Goal: Information Seeking & Learning: Check status

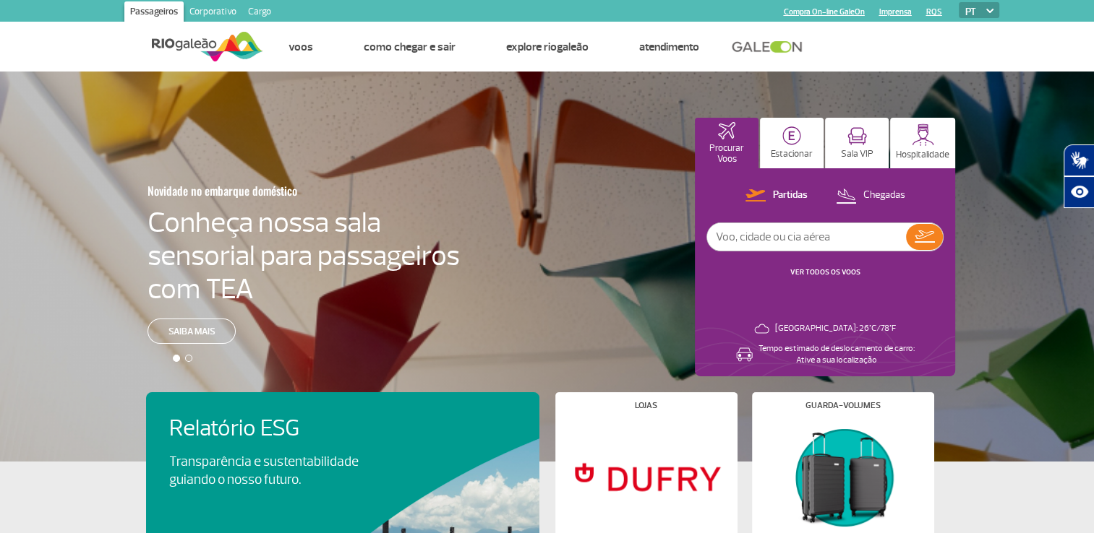
click at [812, 269] on link "VER TODOS OS VOOS" at bounding box center [825, 271] width 70 height 9
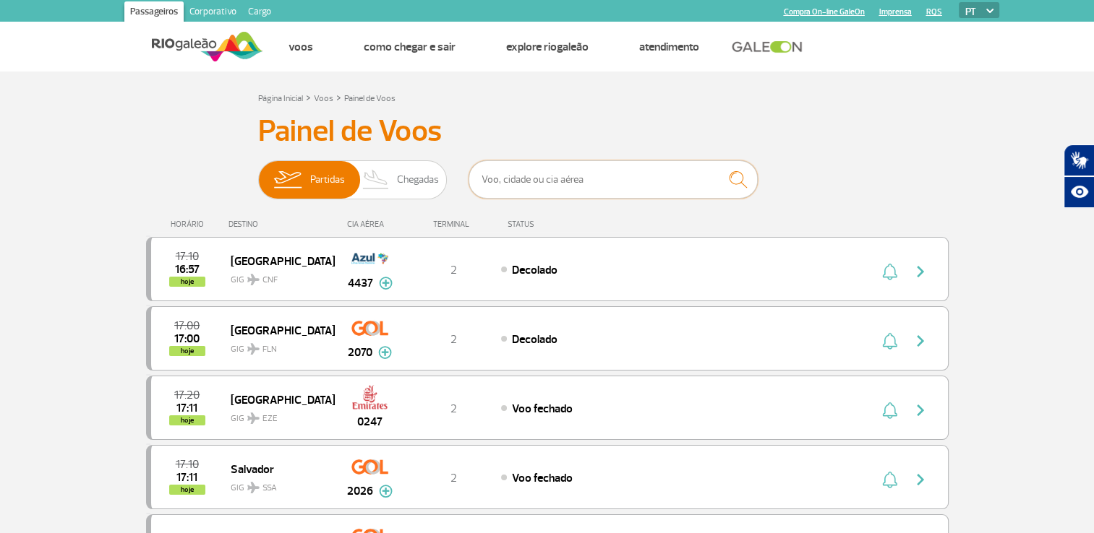
click at [555, 179] on input "text" at bounding box center [612, 179] width 289 height 38
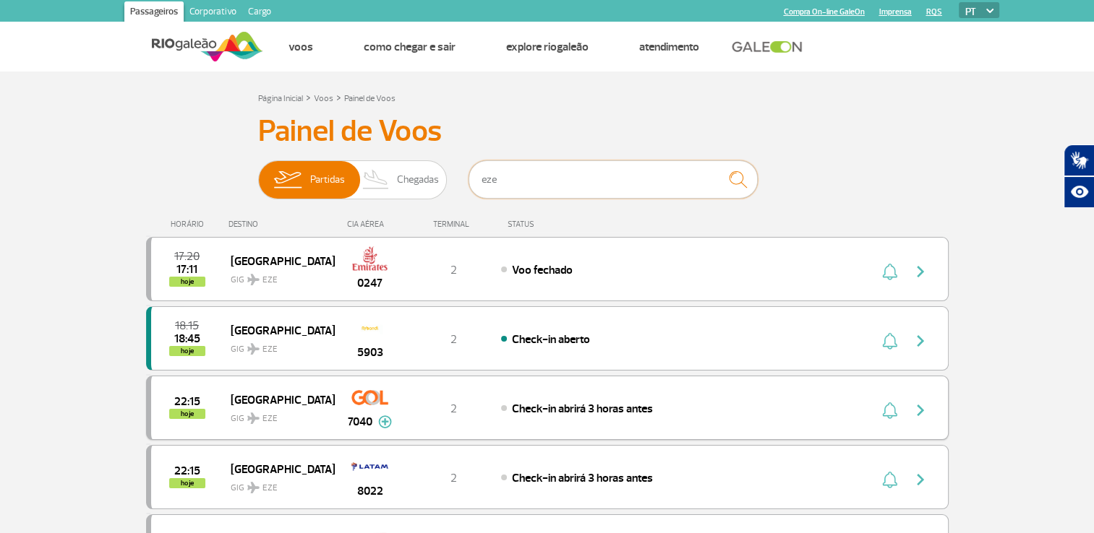
type input "eze"
click at [915, 411] on img "button" at bounding box center [919, 410] width 17 height 17
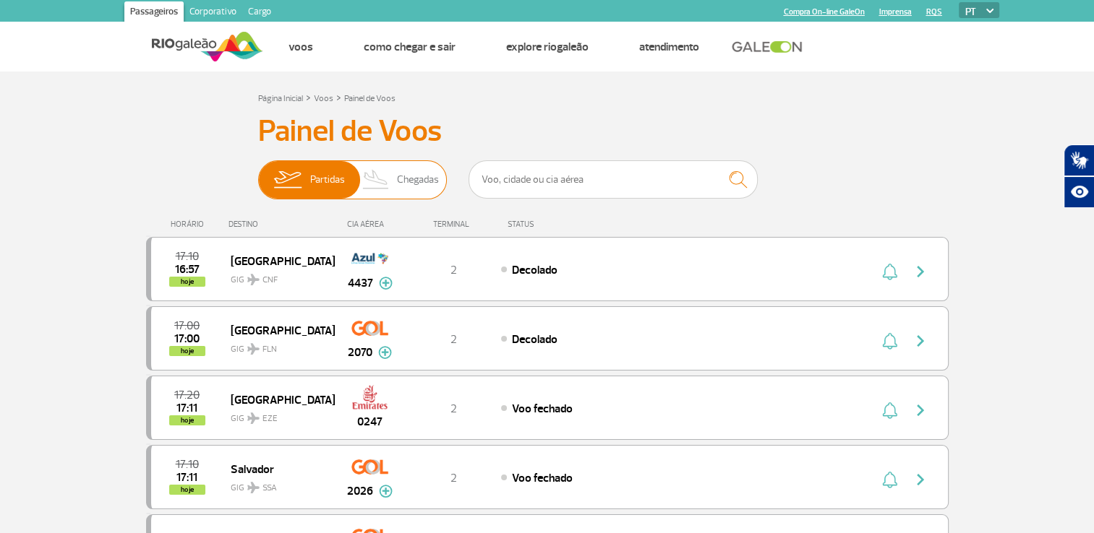
click at [403, 180] on span "Chegadas" at bounding box center [418, 180] width 42 height 38
click at [258, 173] on input "Partidas Chegadas" at bounding box center [258, 173] width 0 height 0
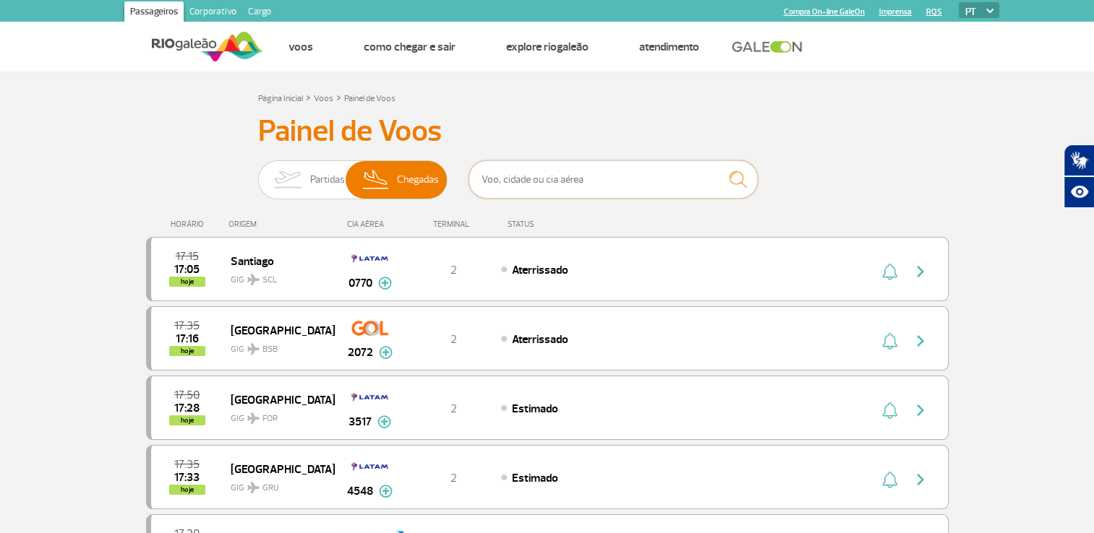
click at [600, 184] on input "text" at bounding box center [612, 179] width 289 height 38
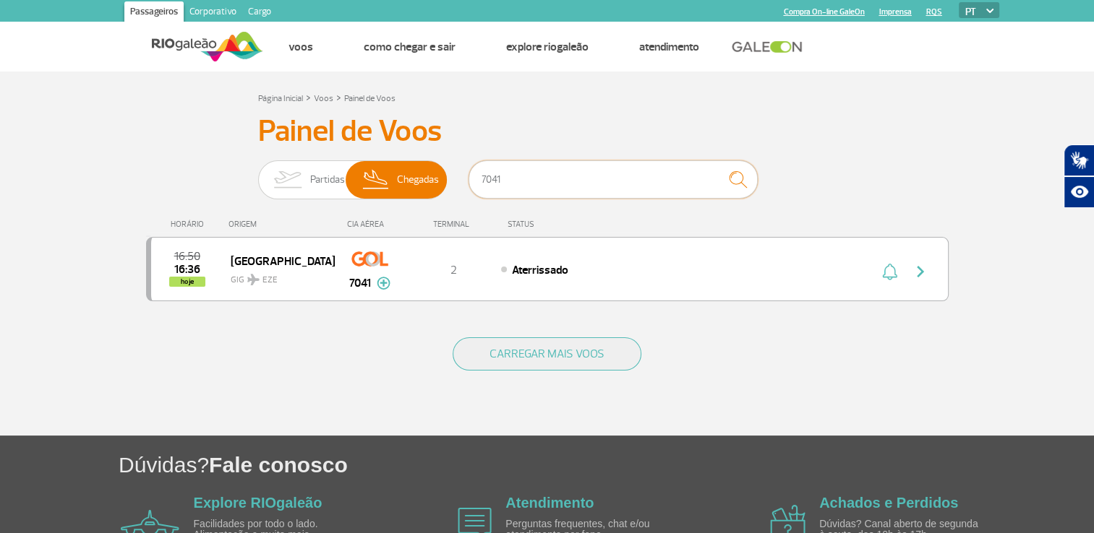
type input "7041"
